Goal: Check status: Check status

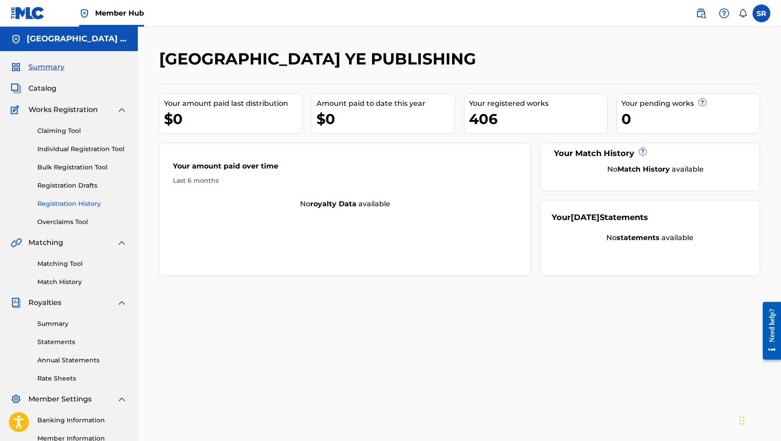
click at [77, 205] on link "Registration History" at bounding box center [82, 203] width 90 height 9
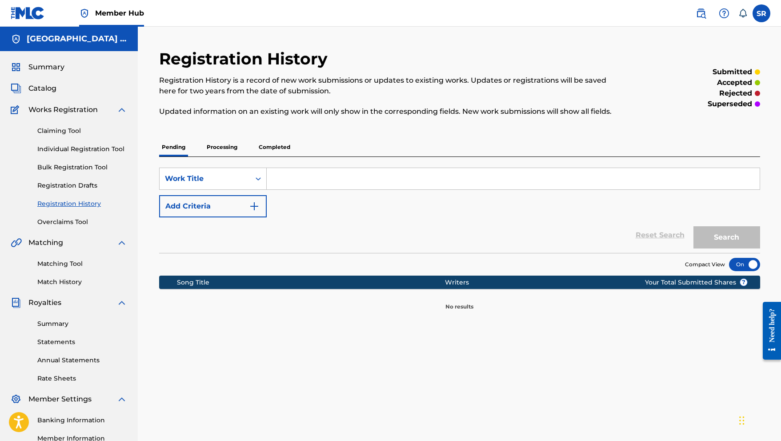
click at [231, 152] on p "Processing" at bounding box center [222, 147] width 36 height 19
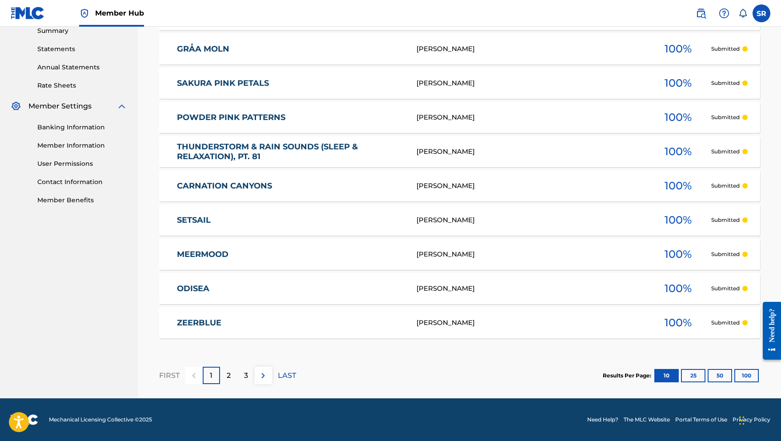
scroll to position [293, 0]
click at [229, 379] on p "2" at bounding box center [229, 375] width 4 height 11
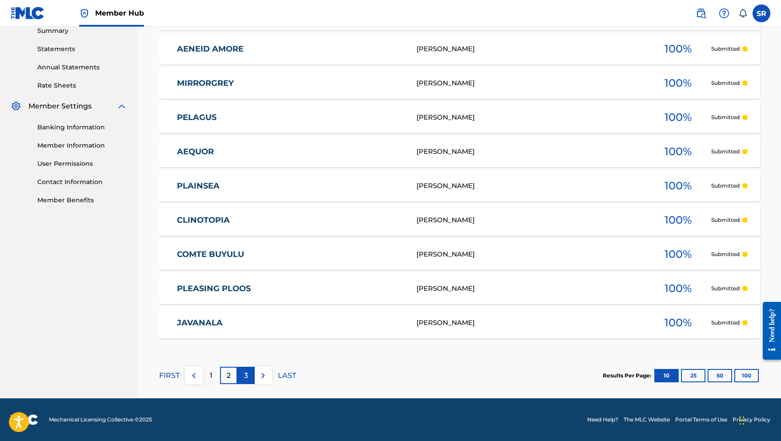
click at [242, 376] on div "3" at bounding box center [245, 375] width 17 height 17
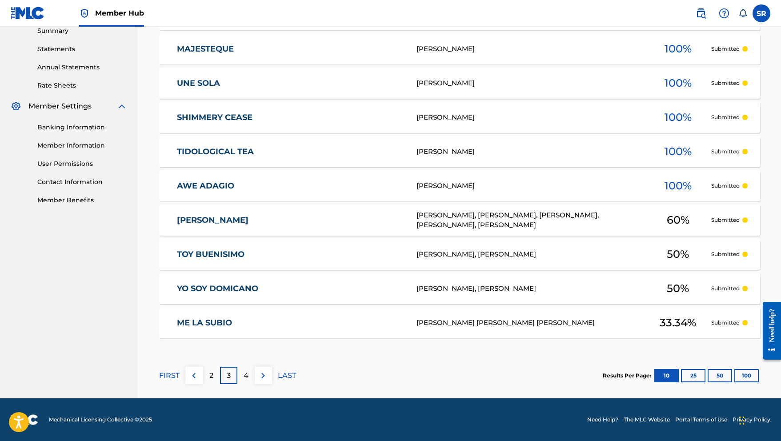
scroll to position [293, 0]
click at [251, 380] on div "4" at bounding box center [245, 375] width 17 height 17
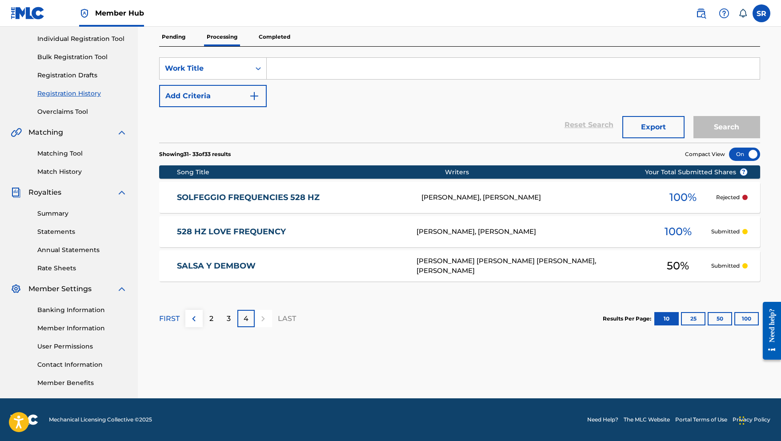
scroll to position [110, 0]
click at [278, 36] on p "Completed" at bounding box center [274, 37] width 37 height 19
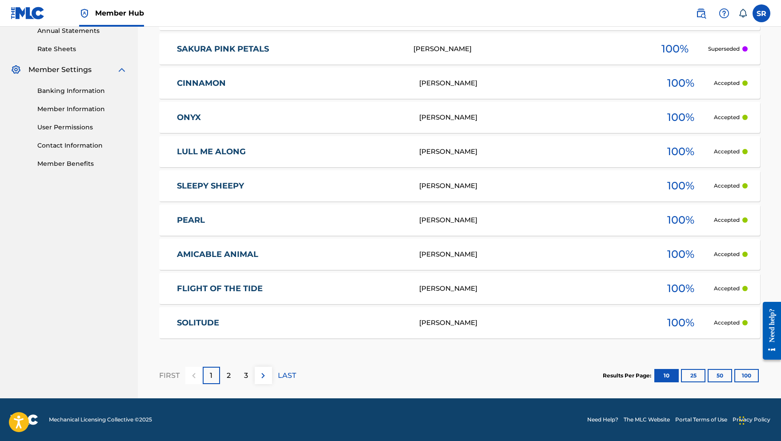
scroll to position [329, 0]
click at [291, 375] on p "LAST" at bounding box center [287, 375] width 18 height 11
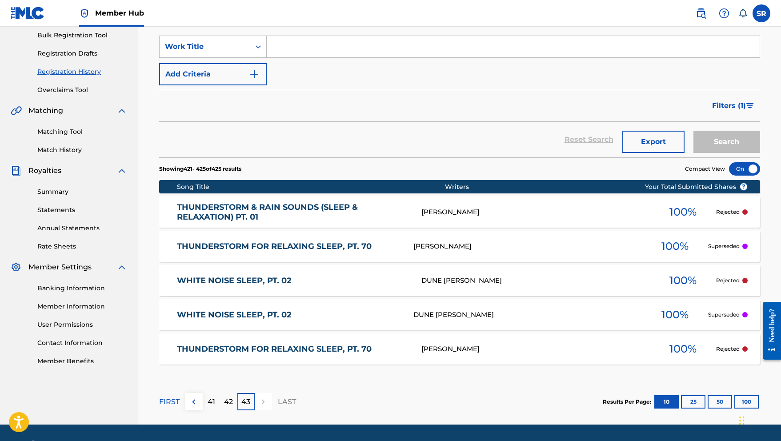
scroll to position [135, 0]
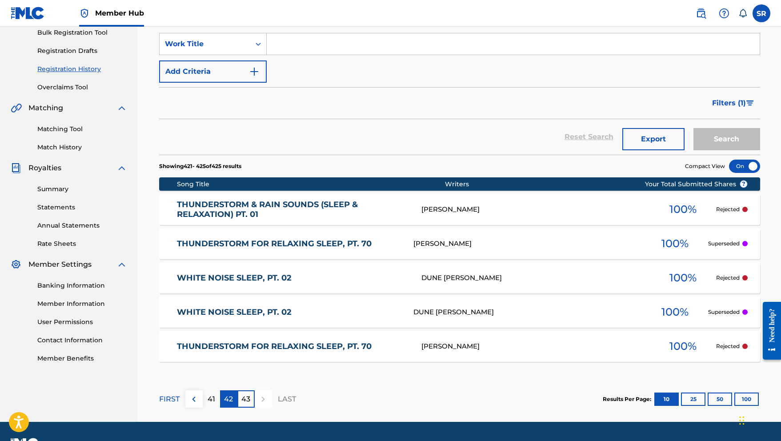
click at [230, 400] on p "42" at bounding box center [228, 399] width 9 height 11
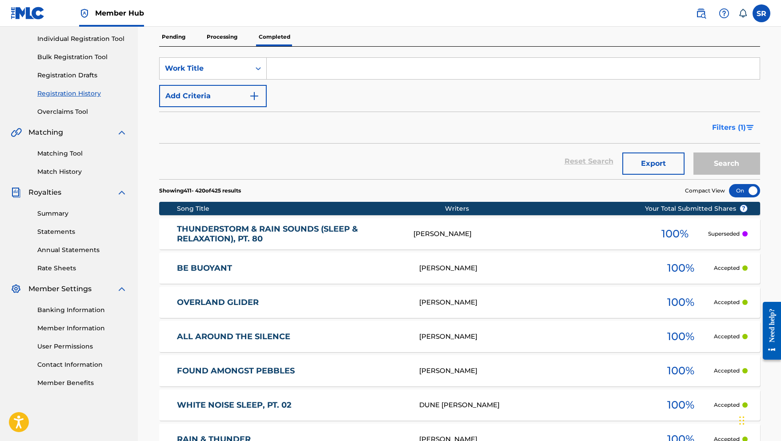
click at [747, 127] on img "Search Form" at bounding box center [750, 127] width 8 height 5
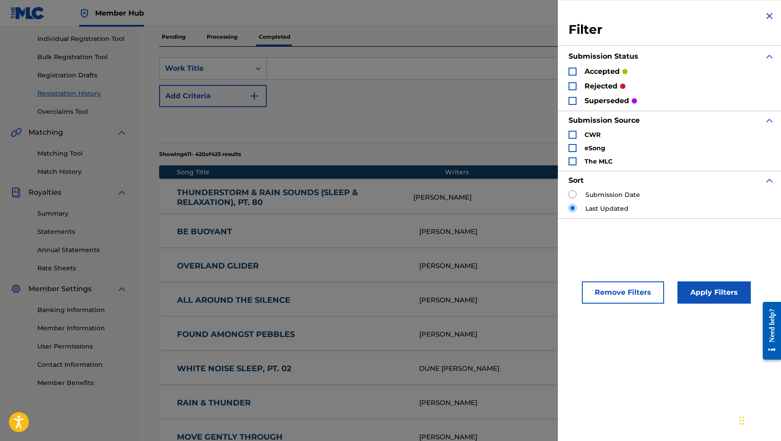
click at [570, 90] on div "rejected" at bounding box center [596, 86] width 57 height 10
click at [572, 85] on div "Search Form" at bounding box center [572, 86] width 8 height 8
click at [572, 103] on div "Search Form" at bounding box center [572, 101] width 8 height 8
click at [718, 294] on button "Apply Filters" at bounding box center [713, 292] width 73 height 22
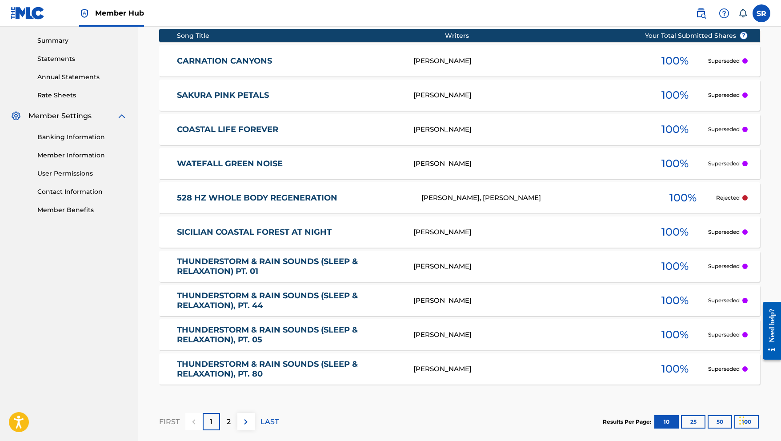
scroll to position [294, 0]
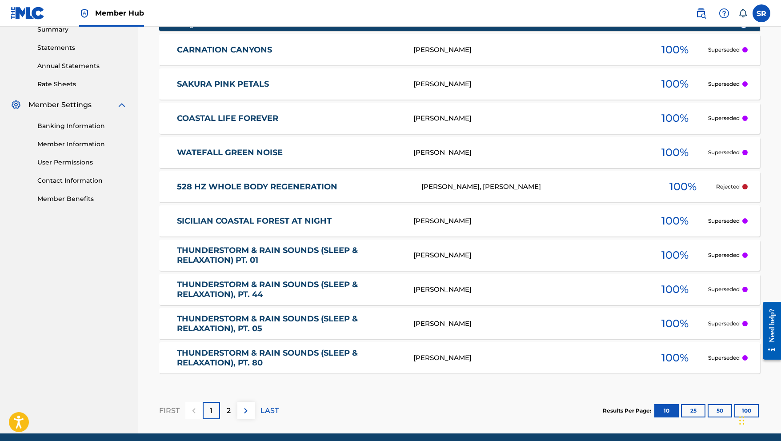
click at [246, 250] on link "THUNDERSTORM & RAIN SOUNDS (SLEEP & RELAXATION) PT. 01" at bounding box center [289, 255] width 224 height 20
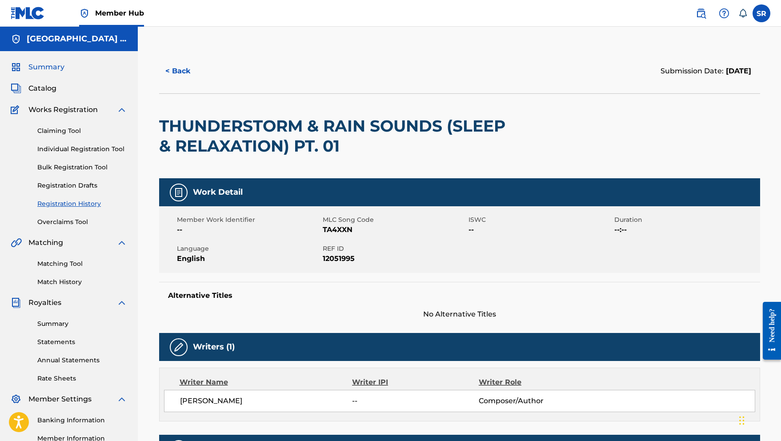
click at [51, 66] on span "Summary" at bounding box center [46, 67] width 36 height 11
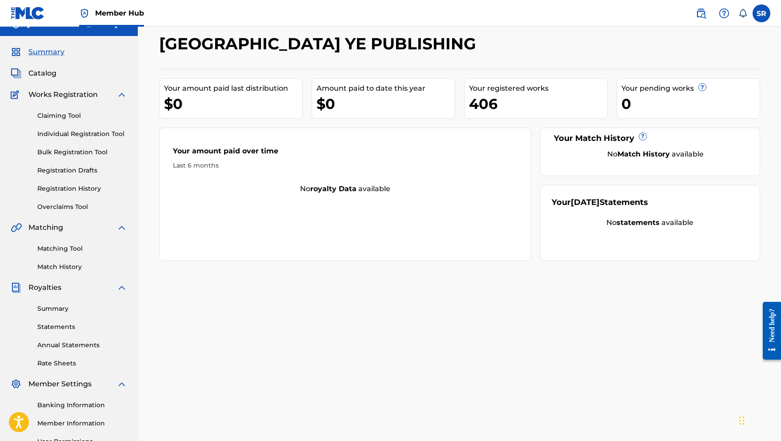
scroll to position [17, 0]
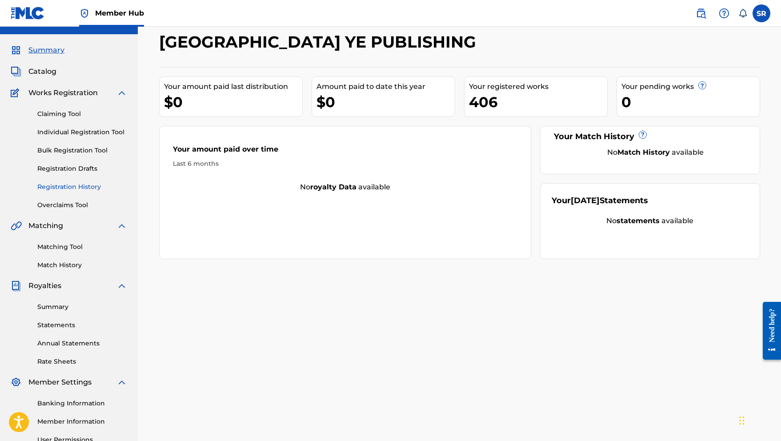
click at [81, 187] on link "Registration History" at bounding box center [82, 186] width 90 height 9
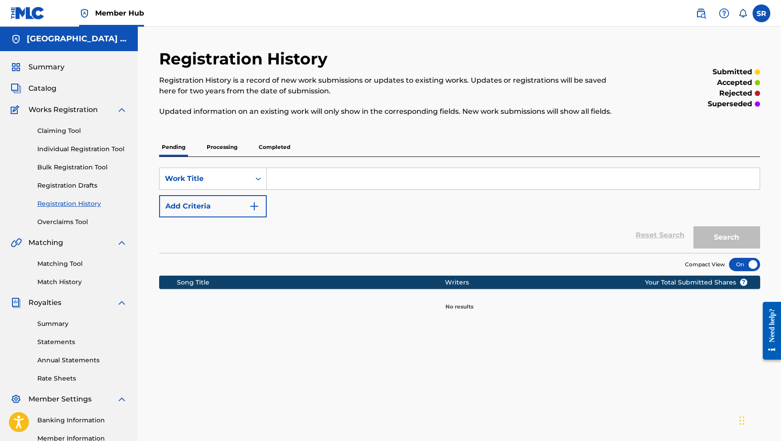
click at [230, 162] on div "SearchWithCriteriae7b35f1a-3d3f-4030-a3d6-d72789c4805a Work Title Add Criteria …" at bounding box center [459, 205] width 601 height 96
click at [228, 148] on p "Processing" at bounding box center [222, 147] width 36 height 19
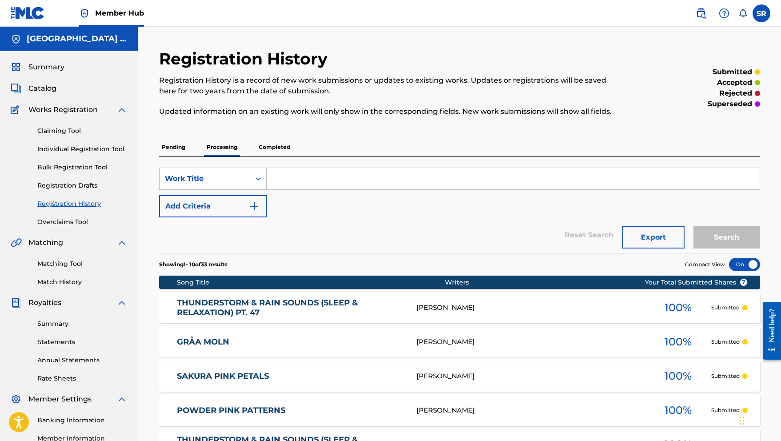
click at [277, 148] on p "Completed" at bounding box center [274, 147] width 37 height 19
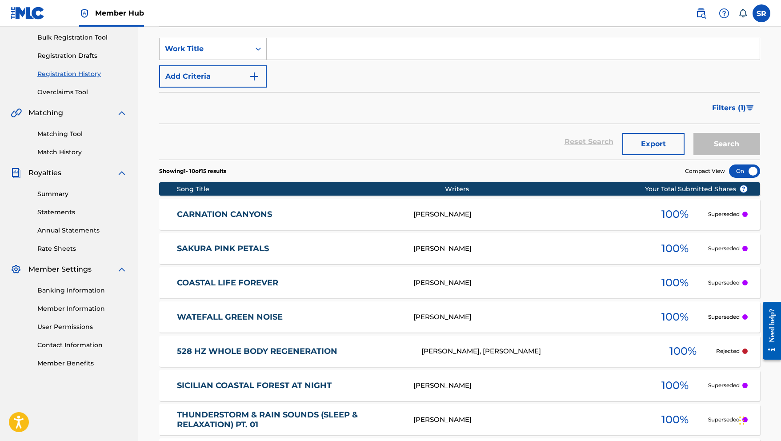
scroll to position [147, 0]
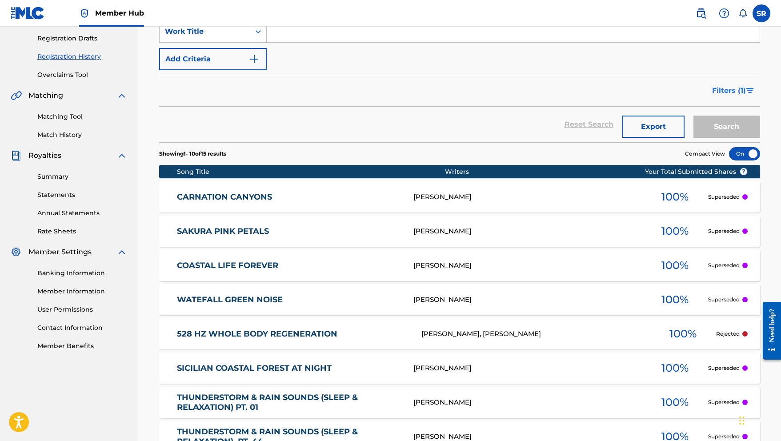
click at [746, 91] on img "Search Form" at bounding box center [750, 90] width 8 height 5
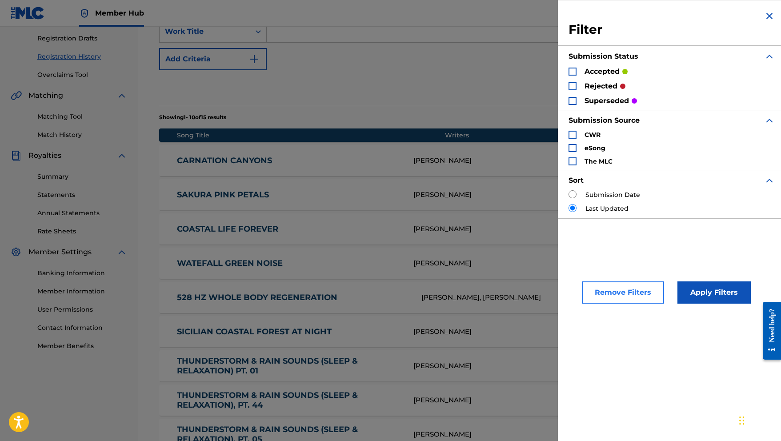
click at [631, 293] on button "Remove Filters" at bounding box center [623, 292] width 82 height 22
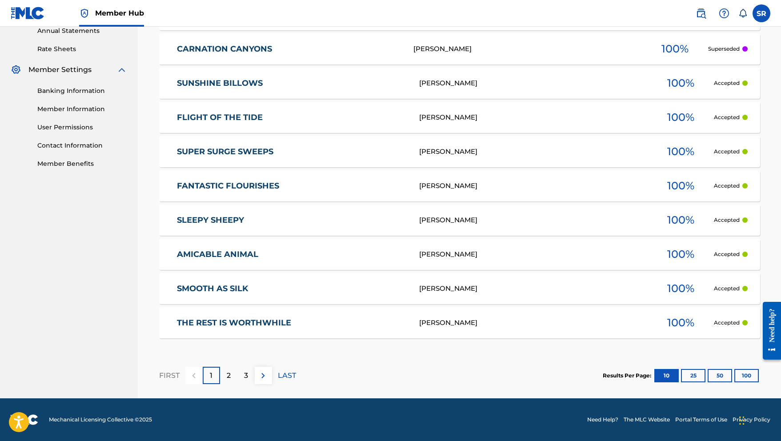
scroll to position [329, 0]
click at [234, 372] on div "FIRST 1 2 3 LAST" at bounding box center [227, 375] width 137 height 17
click at [233, 376] on div "2" at bounding box center [228, 375] width 17 height 17
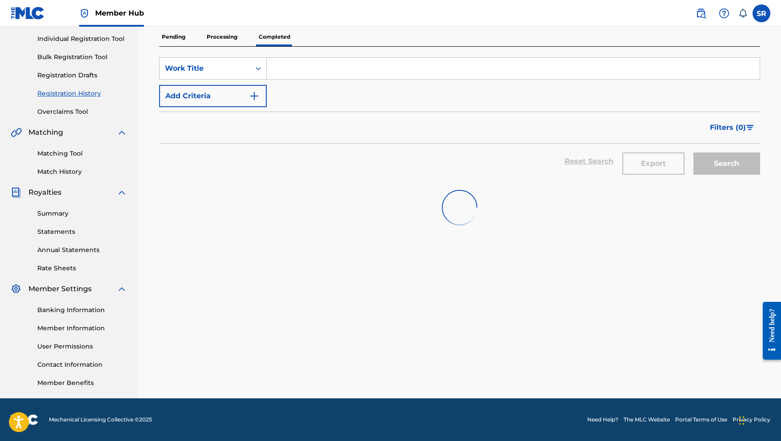
scroll to position [110, 0]
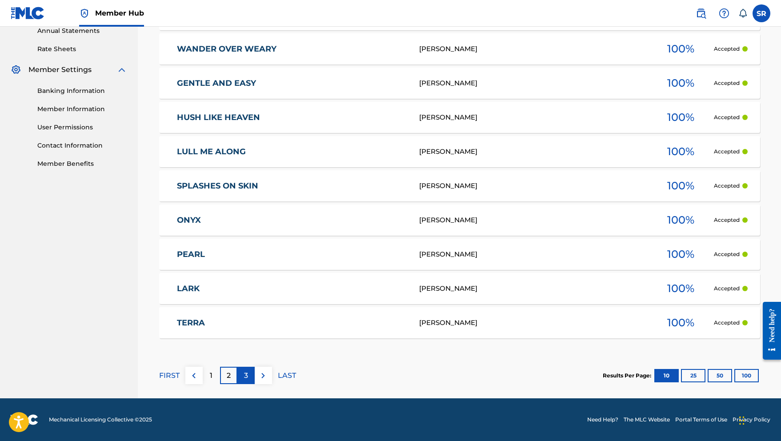
click at [251, 380] on div "3" at bounding box center [245, 375] width 17 height 17
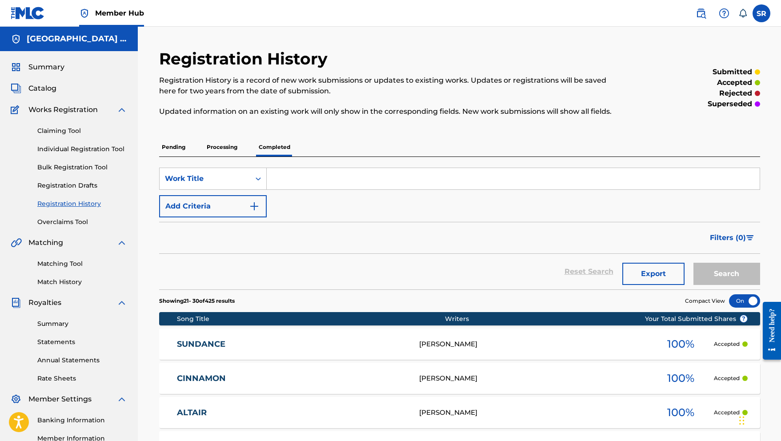
scroll to position [0, 0]
